Goal: Find specific page/section: Find specific page/section

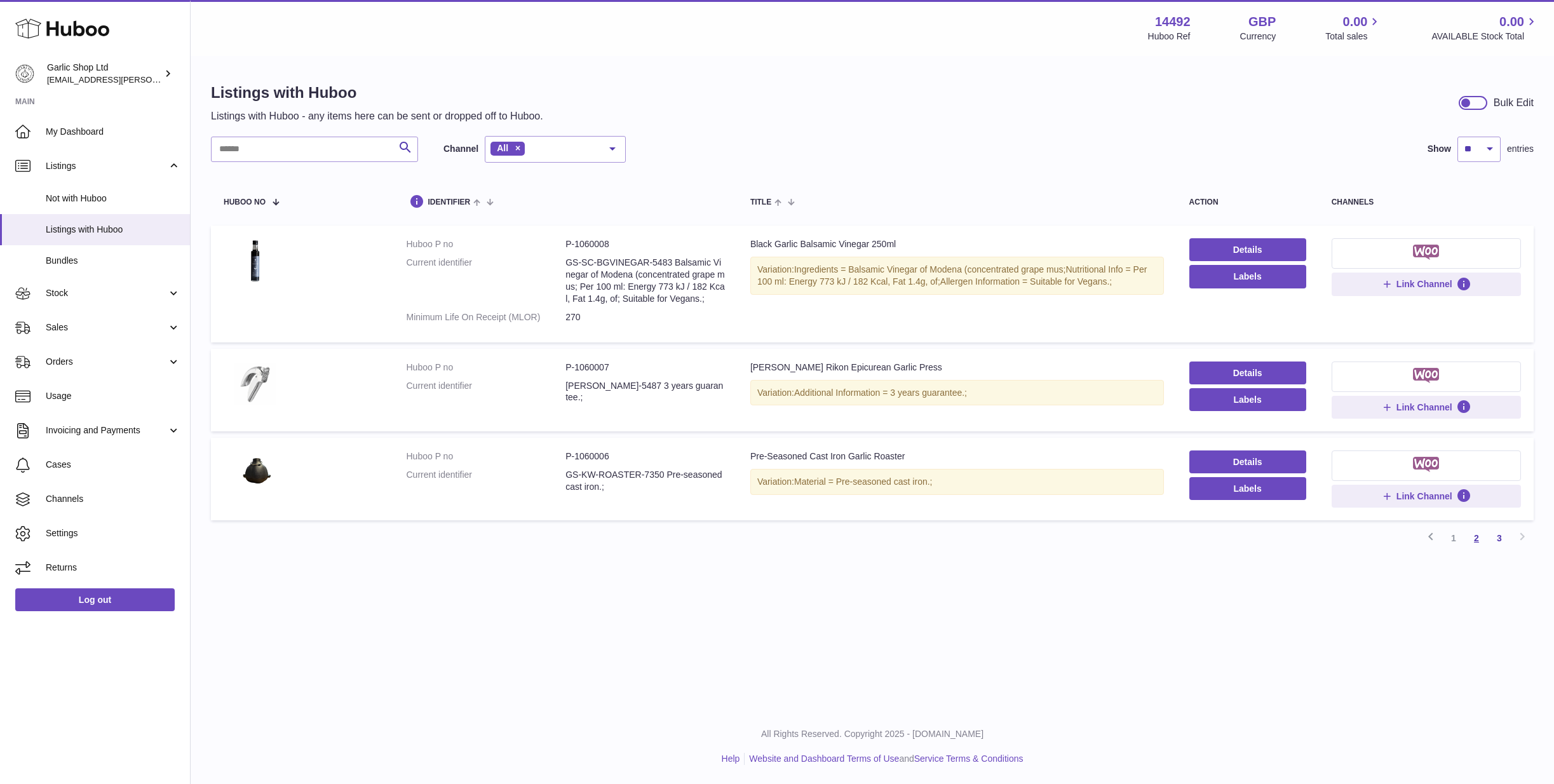
click at [1474, 533] on link "2" at bounding box center [1476, 538] width 23 height 23
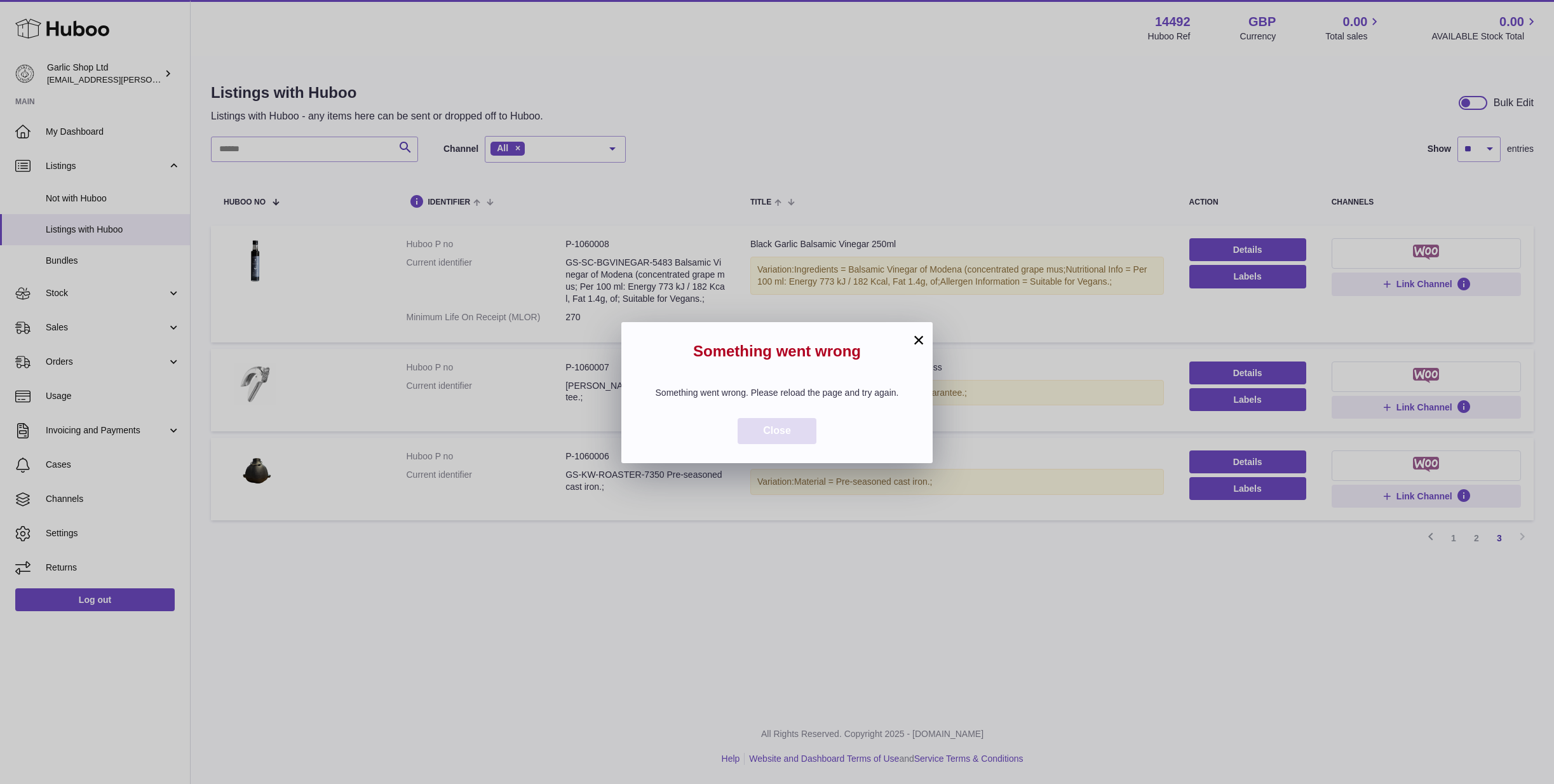
click at [782, 431] on span "Close" at bounding box center [777, 430] width 28 height 11
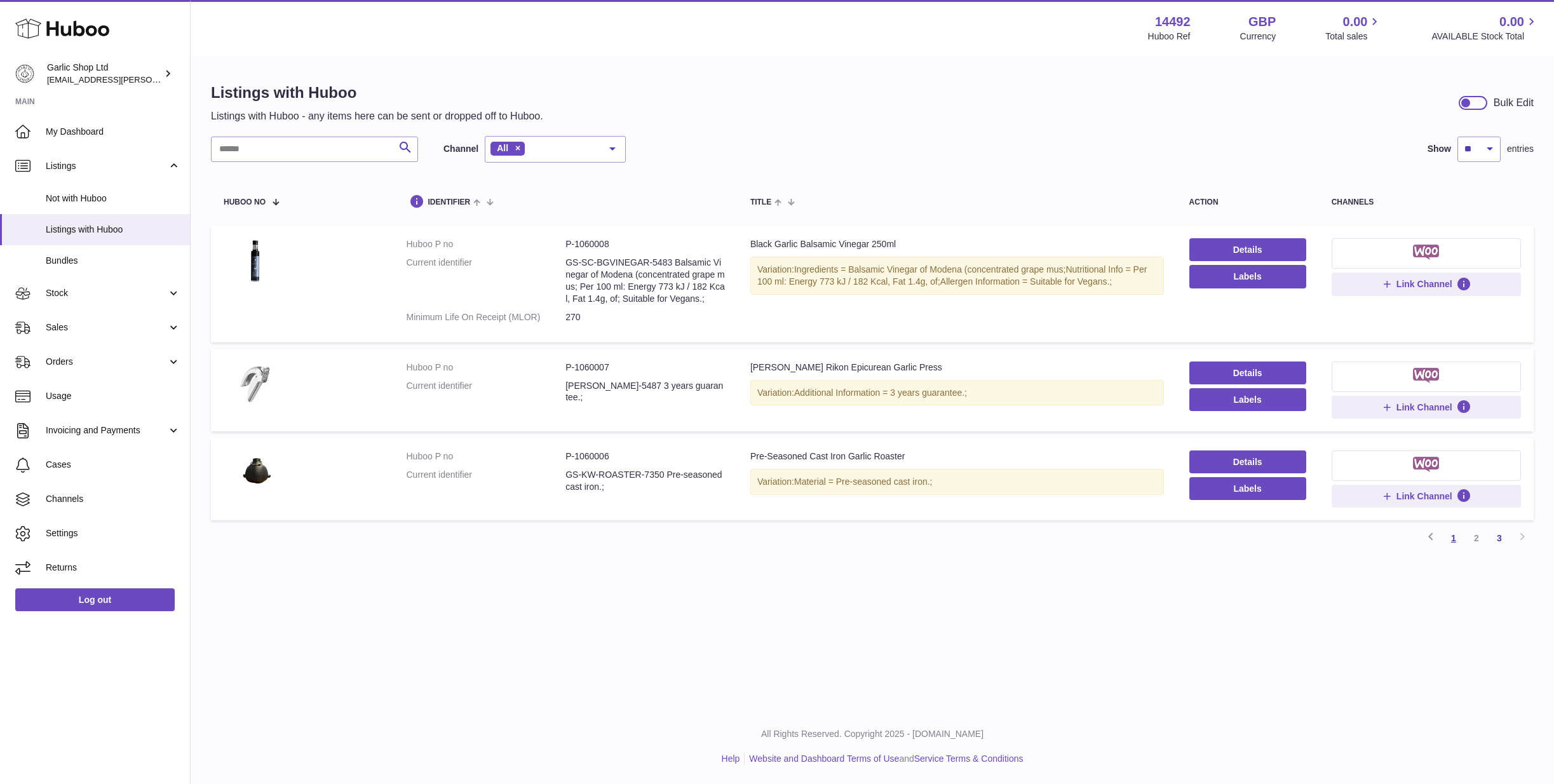
click at [1454, 529] on link "1" at bounding box center [1454, 538] width 23 height 23
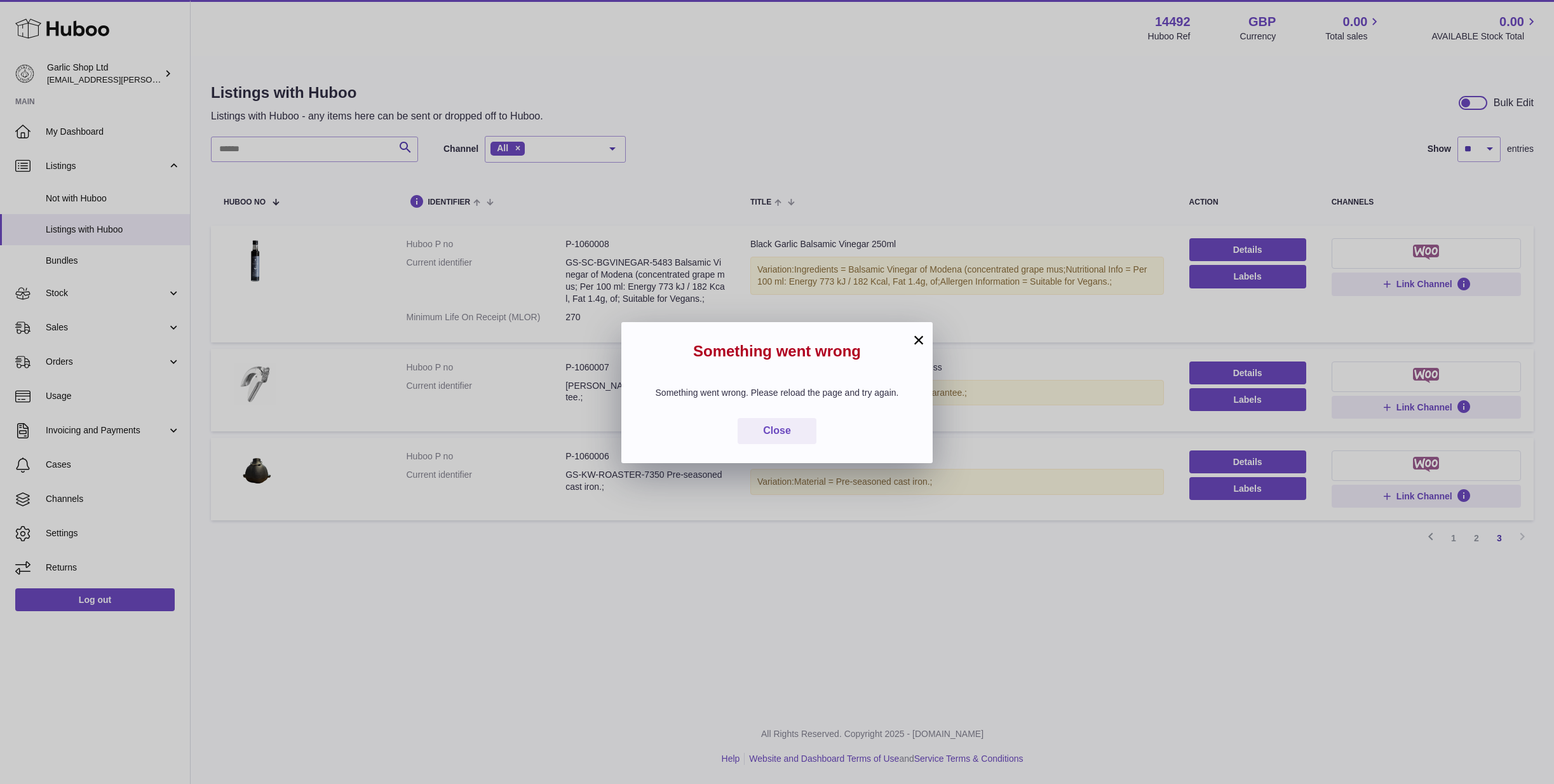
click at [986, 109] on div "× Something went wrong Something went wrong. Please reload the page and try aga…" at bounding box center [777, 392] width 1554 height 784
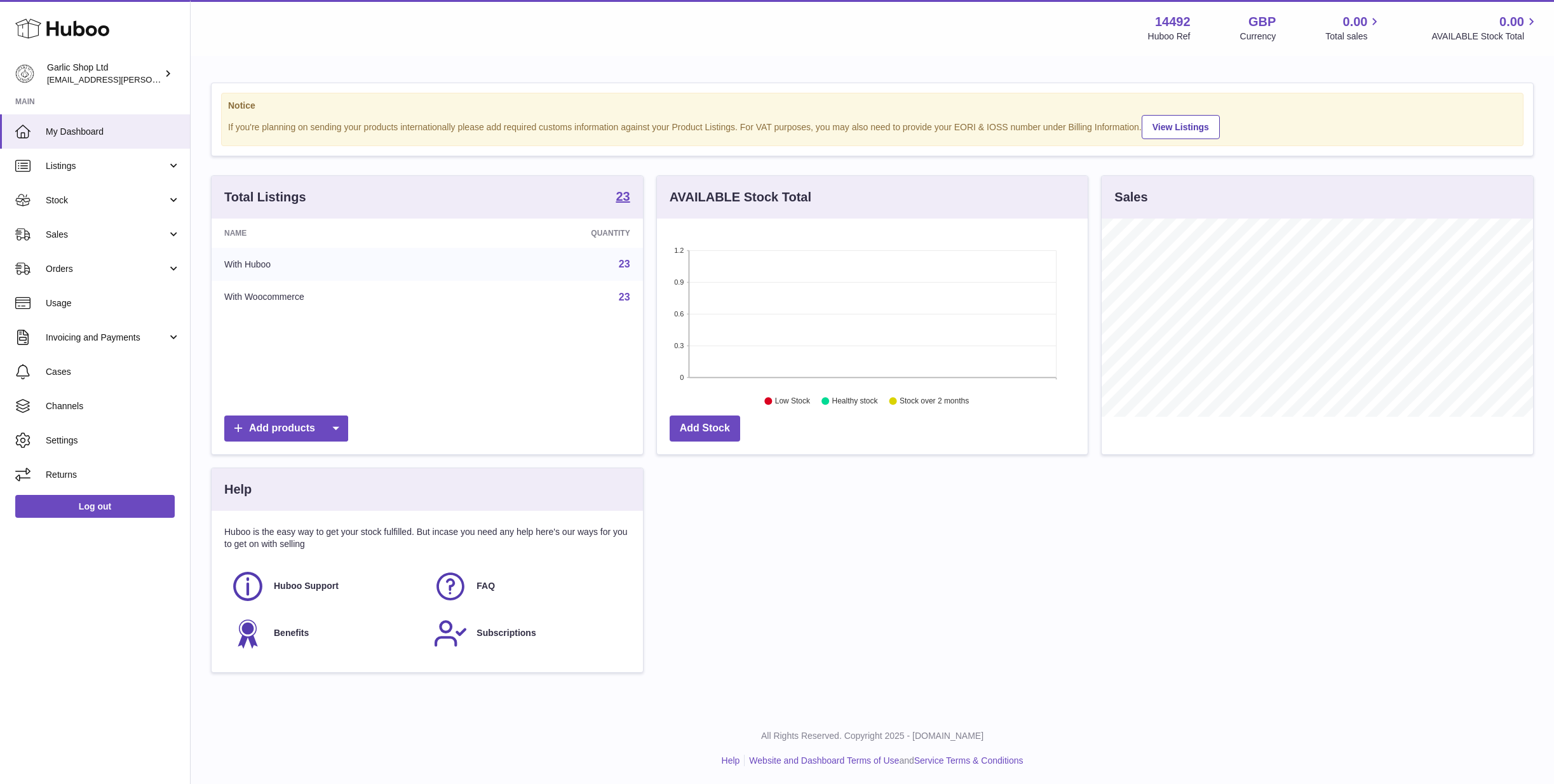
scroll to position [198, 431]
click at [179, 156] on link "Listings" at bounding box center [95, 166] width 190 height 34
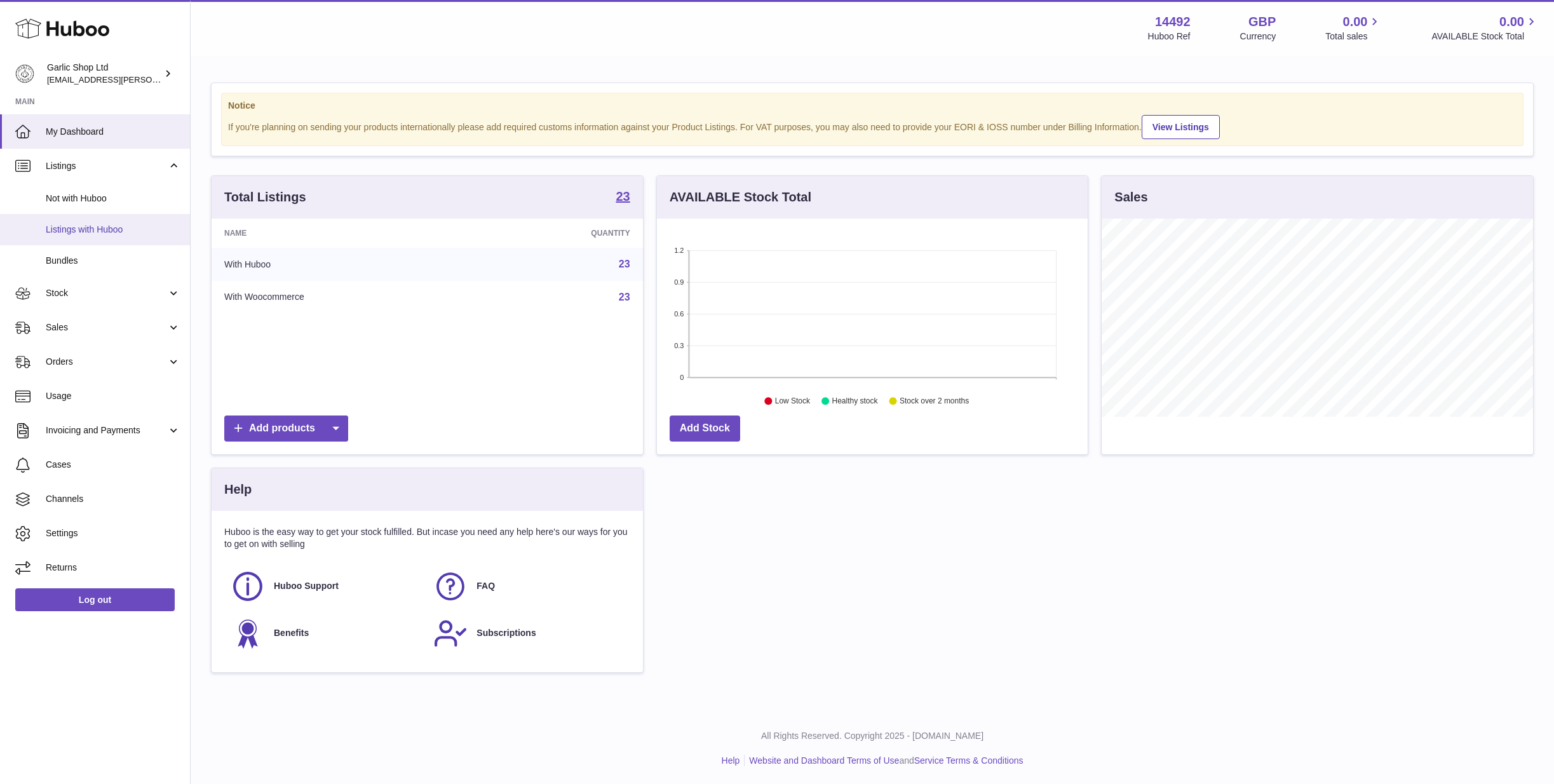
click at [139, 220] on link "Listings with Huboo" at bounding box center [95, 229] width 190 height 31
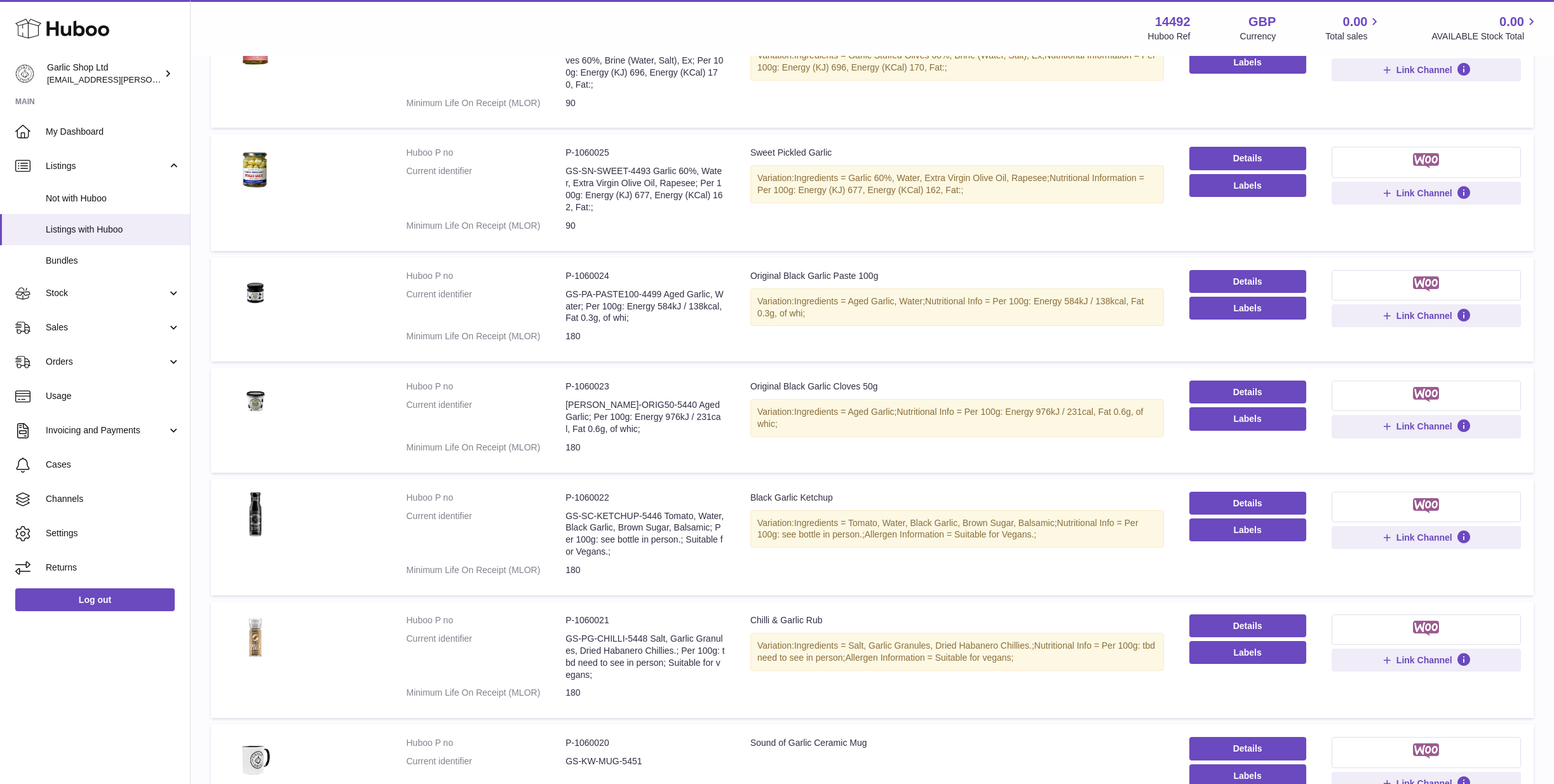
scroll to position [450, 0]
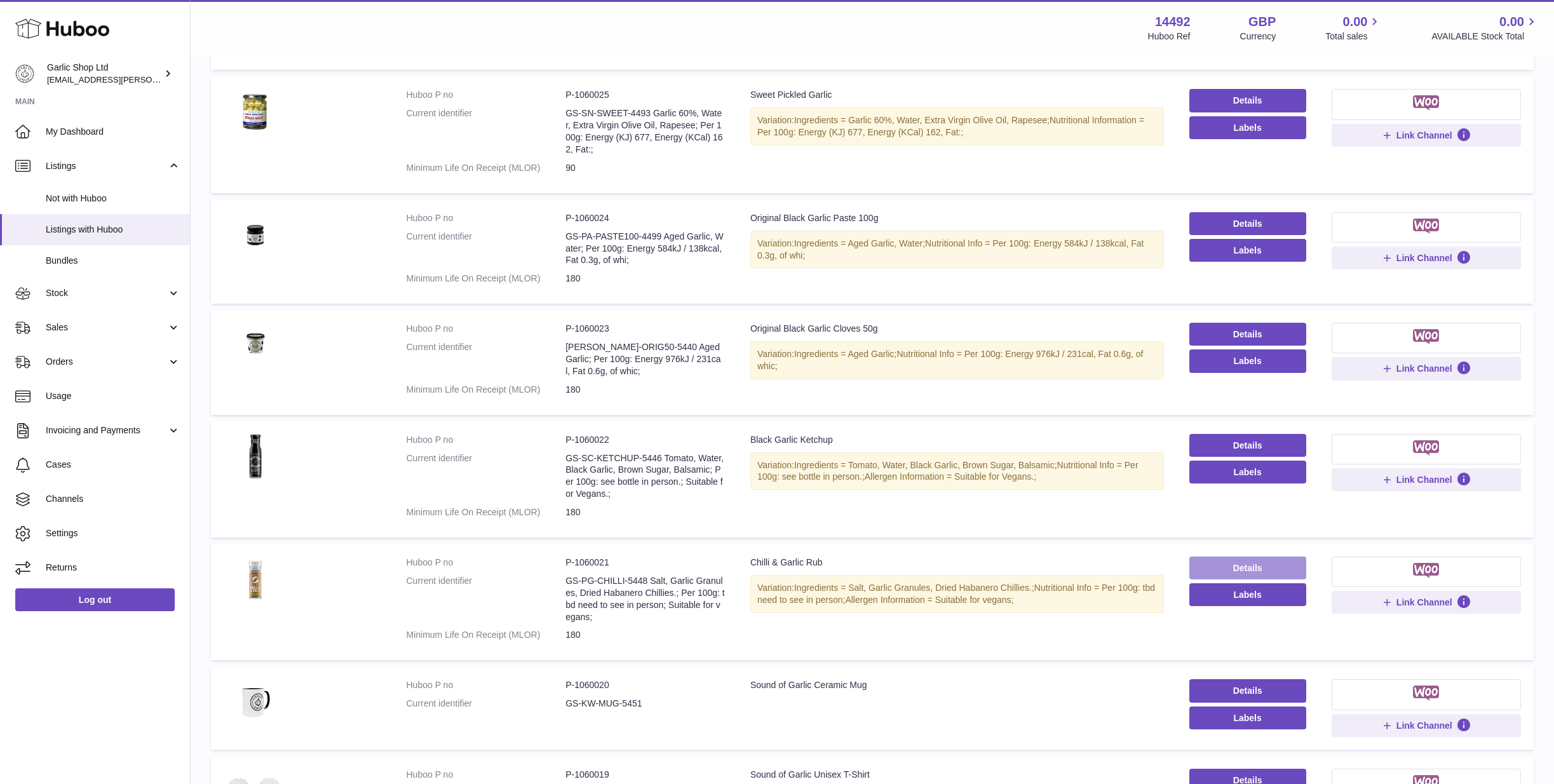
click at [1222, 556] on link "Details" at bounding box center [1248, 567] width 117 height 23
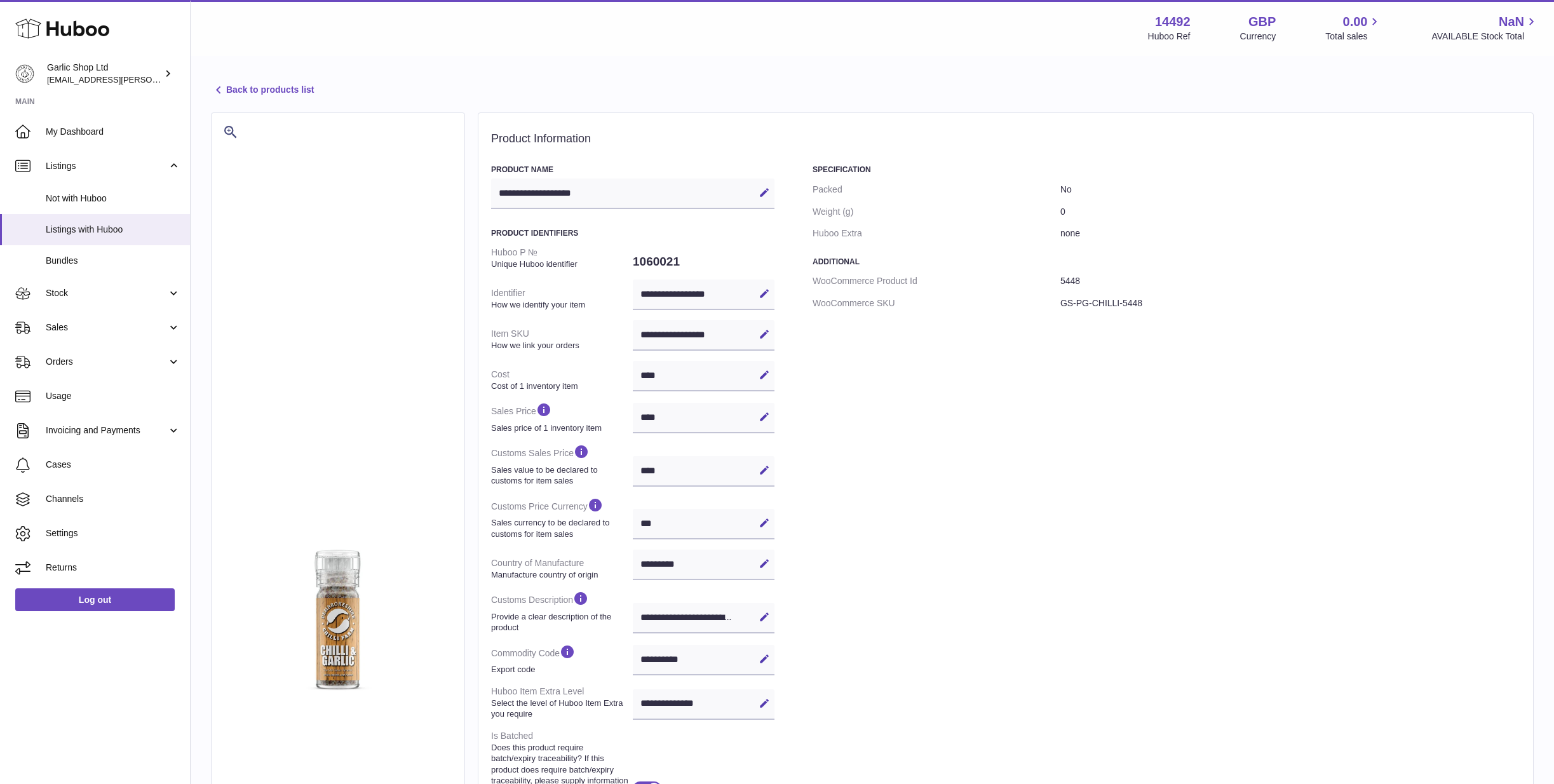
select select "***"
select select "****"
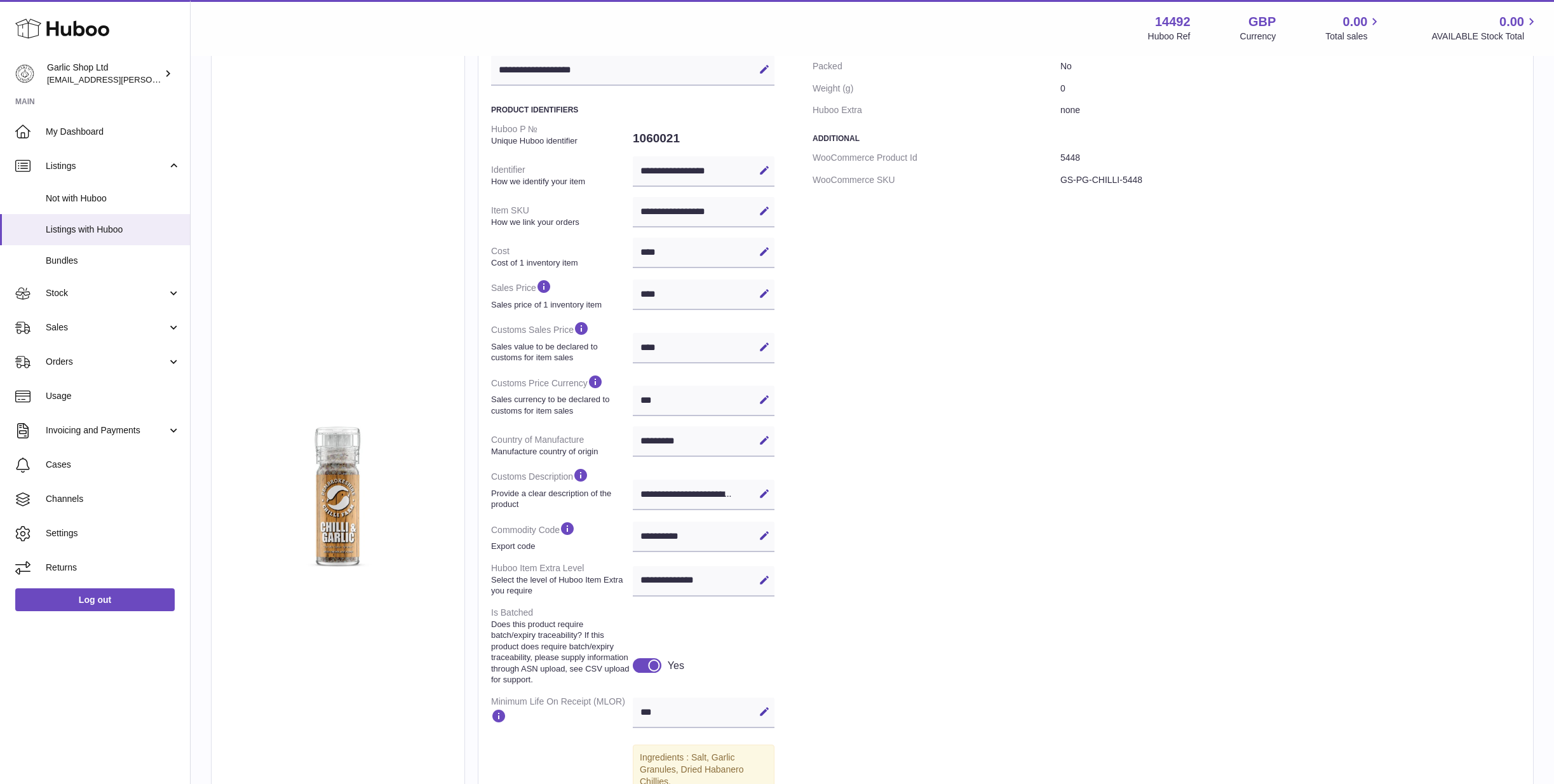
scroll to position [202, 0]
